Goal: Task Accomplishment & Management: Complete application form

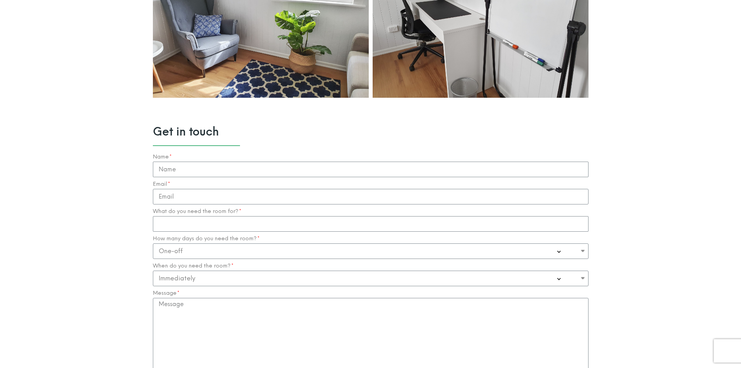
scroll to position [778, 0]
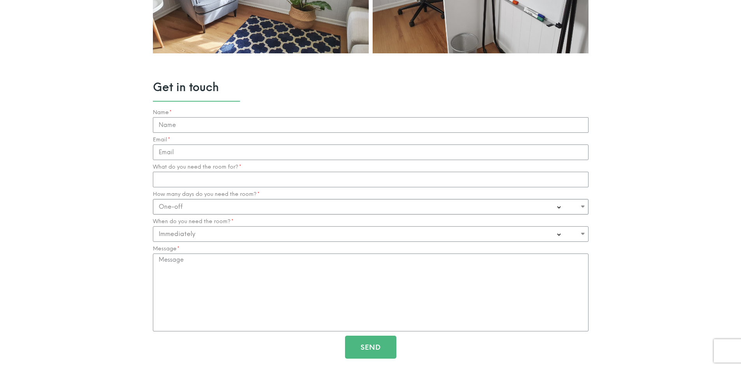
click at [568, 207] on select "One-off Casual on going 1-2 Days a week 3-4 Days a week Full time - monthly" at bounding box center [371, 207] width 436 height 16
select select "1-2 Days a week"
click at [153, 199] on select "One-off Casual on going 1-2 Days a week 3-4 Days a week Full time - monthly" at bounding box center [371, 207] width 436 height 16
click at [598, 280] on section "Get in touch Name Email What do you need the room for? How many days do you nee…" at bounding box center [370, 223] width 741 height 332
click at [553, 237] on select "Immediately 0-1 Month 1-3 Months" at bounding box center [371, 234] width 436 height 16
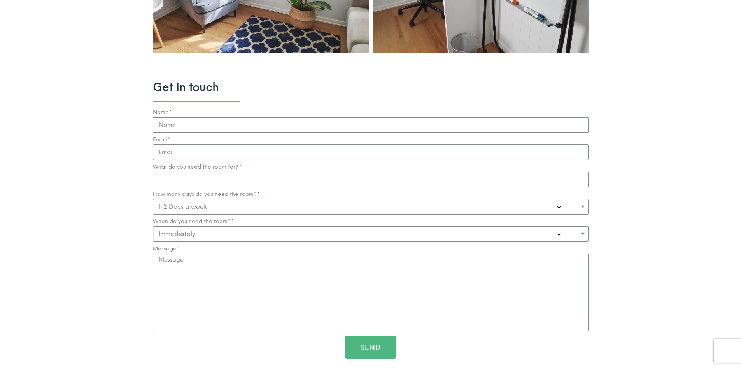
click at [553, 237] on select "Immediately 0-1 Month 1-3 Months" at bounding box center [371, 234] width 436 height 16
click at [661, 291] on section "Get in touch Name Email What do you need the room for? How many days do you nee…" at bounding box center [370, 223] width 741 height 332
click at [413, 168] on div "What do you need the room for?" at bounding box center [371, 175] width 440 height 23
click at [513, 179] on input "What do you need the room for?" at bounding box center [371, 180] width 436 height 16
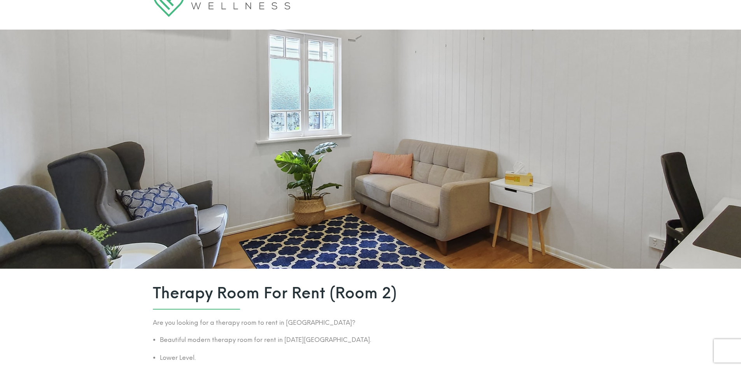
scroll to position [0, 0]
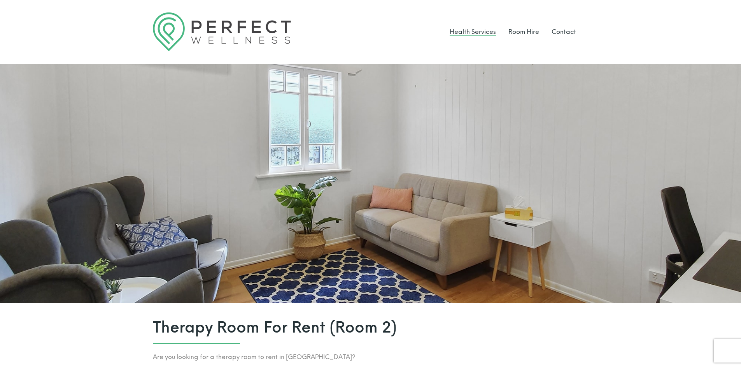
click at [455, 32] on link "Health Services" at bounding box center [473, 31] width 46 height 7
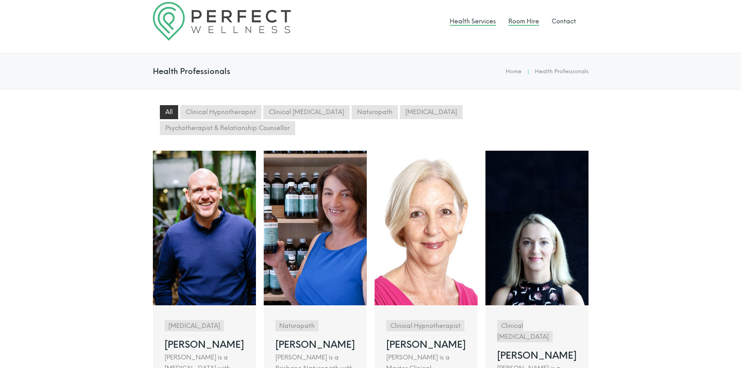
scroll to position [4, 0]
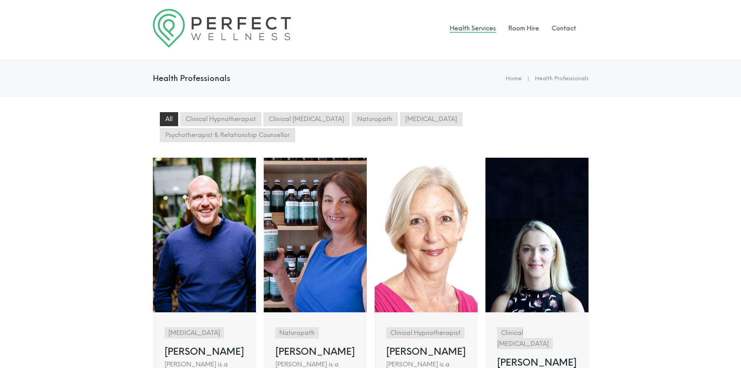
click at [529, 32] on li "Room Hire" at bounding box center [523, 28] width 31 height 39
click at [532, 26] on link "Room Hire" at bounding box center [523, 28] width 31 height 7
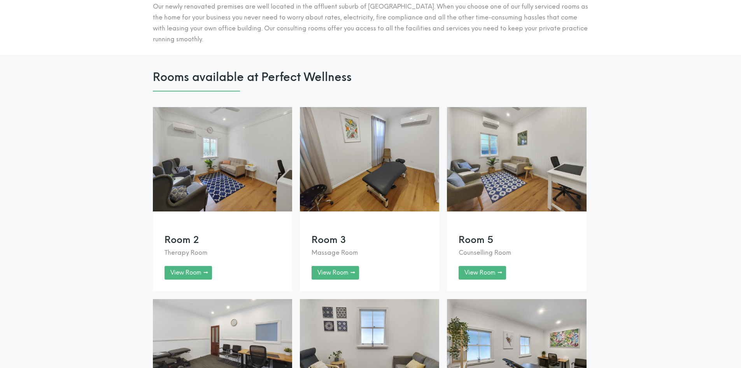
scroll to position [584, 0]
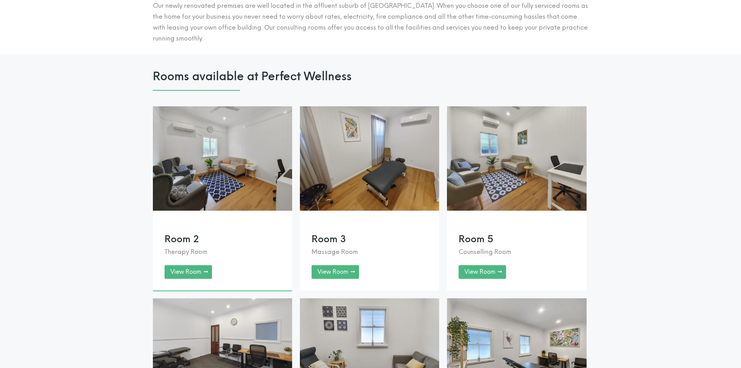
click at [196, 283] on link at bounding box center [222, 198] width 139 height 184
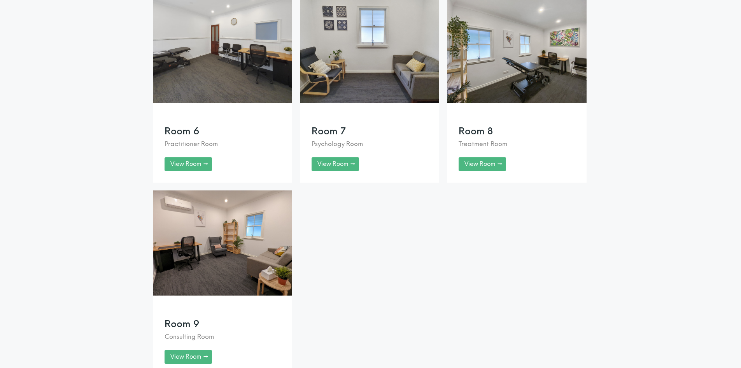
scroll to position [895, 0]
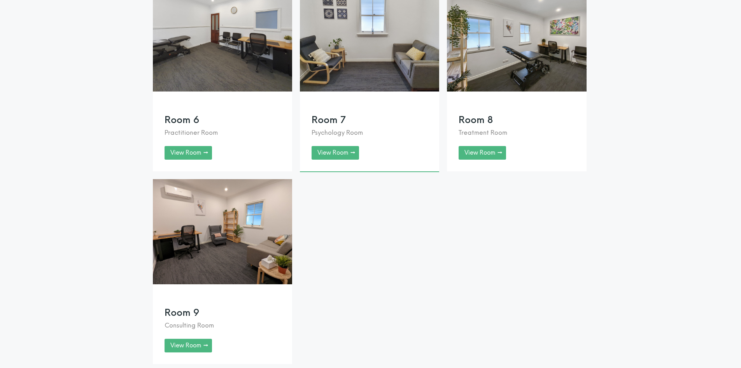
click at [350, 162] on link at bounding box center [369, 79] width 139 height 184
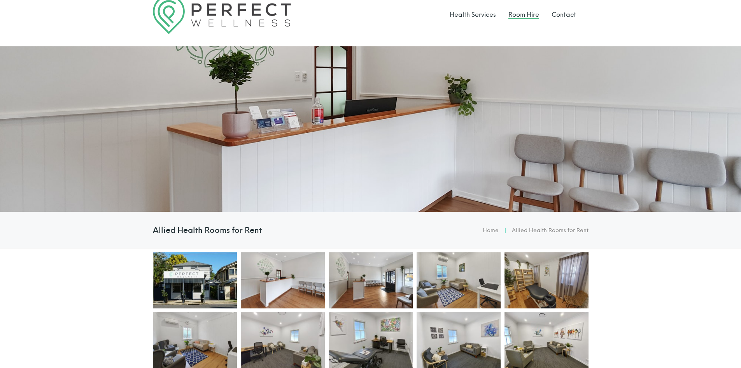
scroll to position [0, 0]
